Goal: Task Accomplishment & Management: Manage account settings

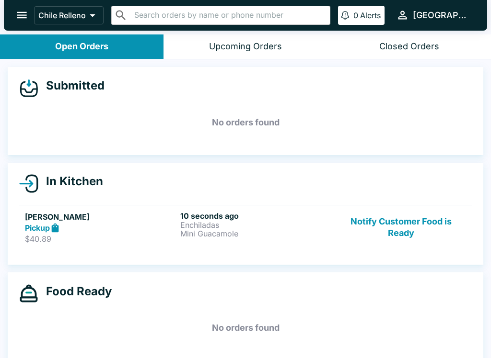
scroll to position [1, 0]
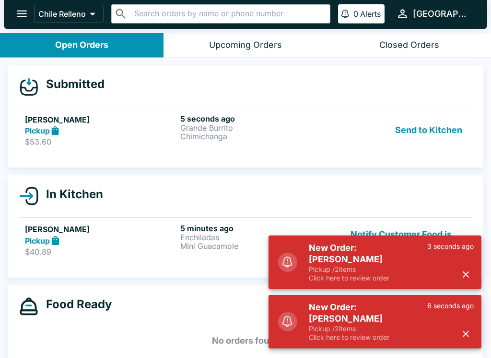
click at [426, 133] on button "Send to Kitchen" at bounding box center [428, 130] width 75 height 33
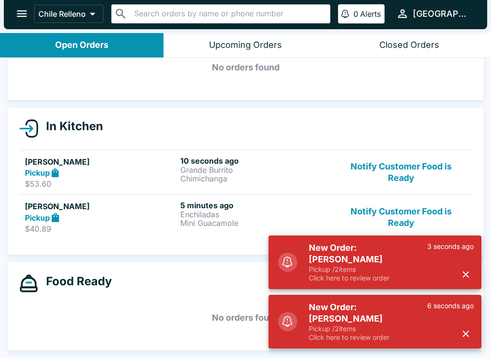
scroll to position [54, 0]
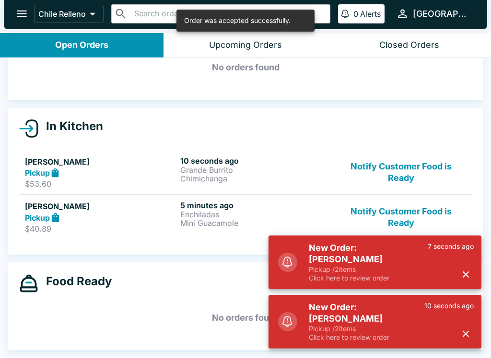
click at [457, 283] on div "7 seconds ago" at bounding box center [450, 262] width 46 height 40
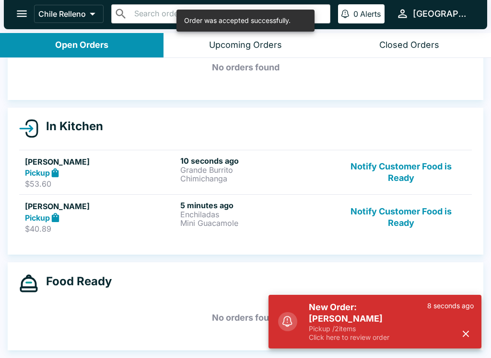
click at [460, 291] on div "Food Ready" at bounding box center [245, 283] width 452 height 19
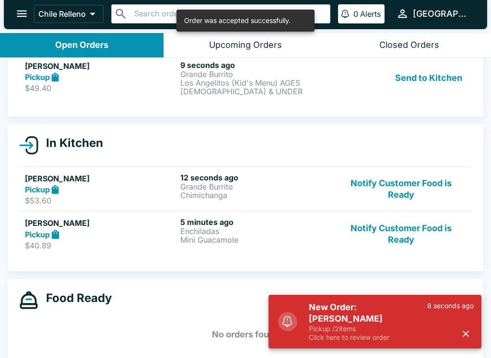
click at [459, 336] on button "button" at bounding box center [466, 334] width 16 height 16
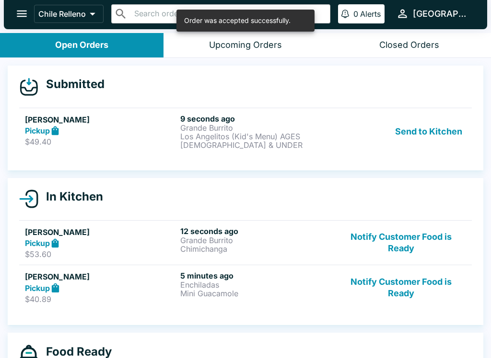
scroll to position [0, 0]
click at [441, 126] on button "Send to Kitchen" at bounding box center [428, 131] width 75 height 35
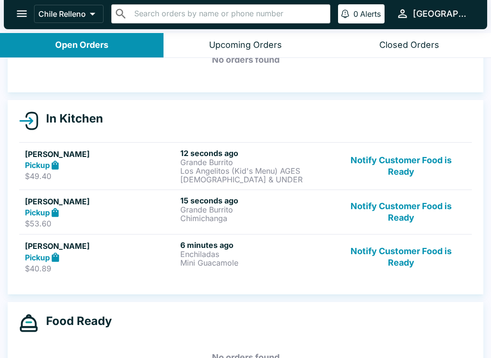
scroll to position [68, 0]
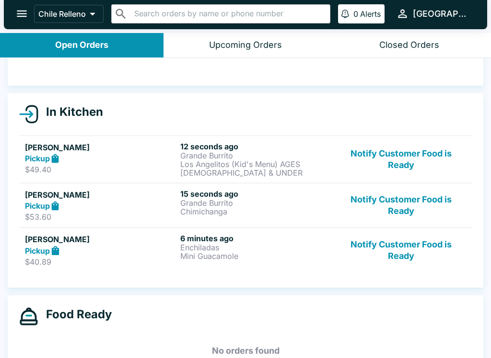
click at [420, 152] on button "Notify Customer Food is Ready" at bounding box center [401, 159] width 130 height 35
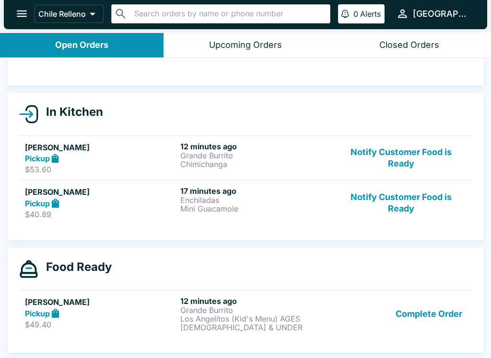
click at [400, 171] on button "Notify Customer Food is Ready" at bounding box center [401, 158] width 130 height 33
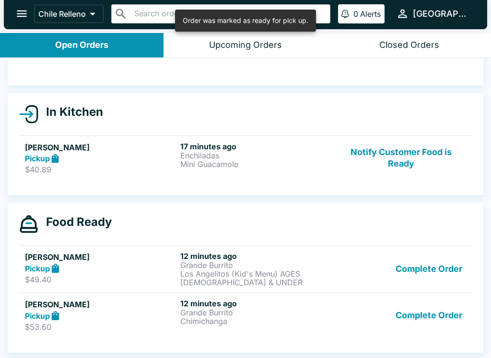
click at [424, 156] on button "Notify Customer Food is Ready" at bounding box center [401, 158] width 130 height 33
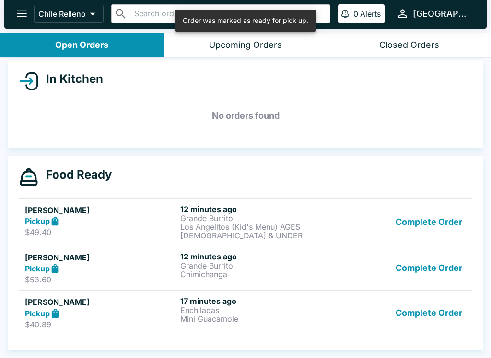
click at [411, 310] on button "Complete Order" at bounding box center [428, 313] width 74 height 33
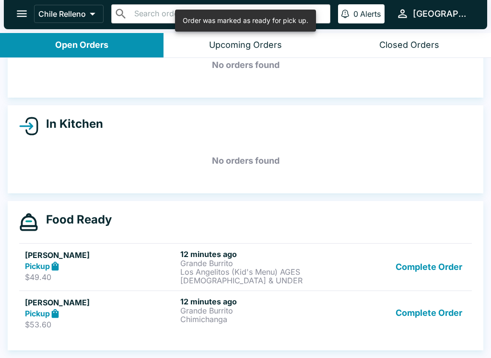
scroll to position [56, 0]
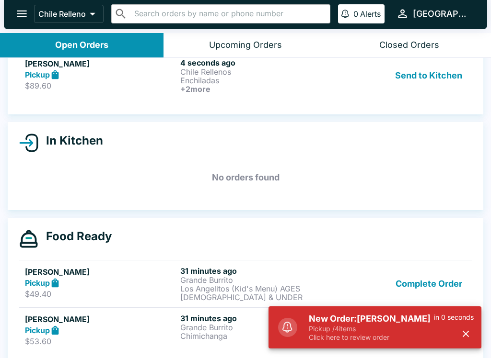
click at [448, 70] on button "Send to Kitchen" at bounding box center [428, 75] width 75 height 35
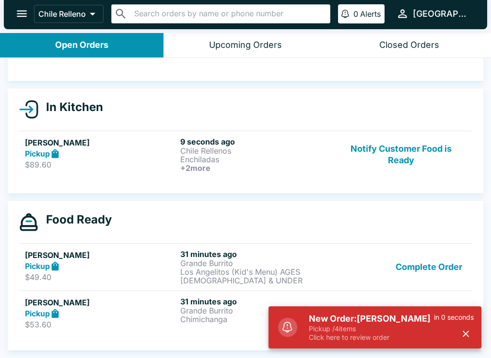
scroll to position [73, 0]
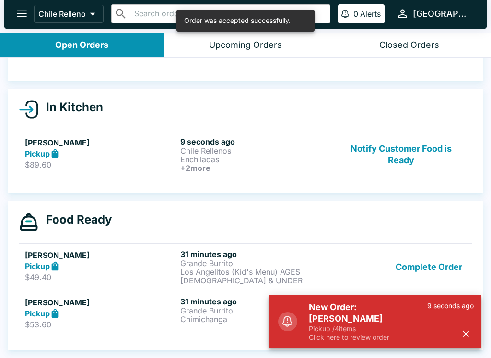
click at [430, 266] on button "Complete Order" at bounding box center [428, 267] width 74 height 35
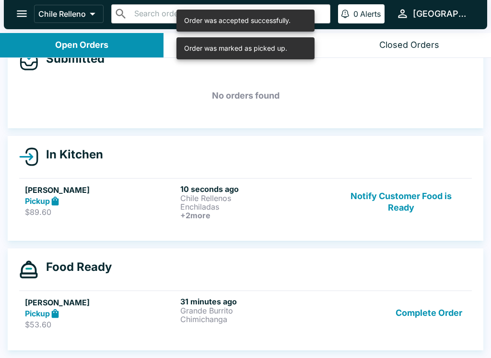
click at [441, 297] on button "Complete Order" at bounding box center [428, 313] width 74 height 33
